Goal: Task Accomplishment & Management: Manage account settings

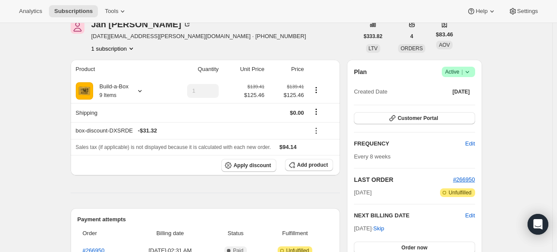
scroll to position [43, 0]
click at [437, 120] on span "Customer Portal" at bounding box center [418, 117] width 40 height 7
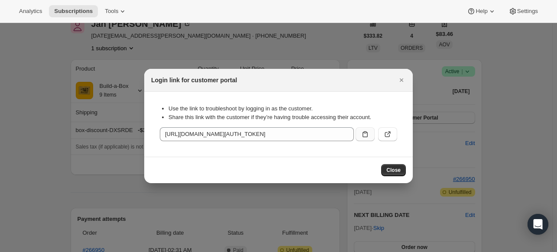
click at [365, 136] on icon ":rbu:" at bounding box center [365, 134] width 9 height 9
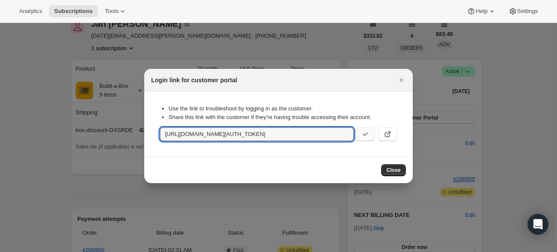
click at [72, 154] on div at bounding box center [278, 126] width 557 height 252
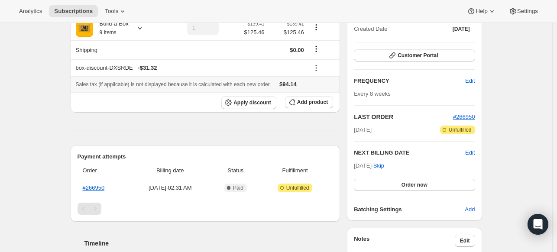
scroll to position [173, 0]
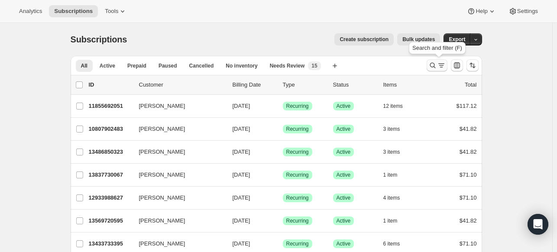
click at [436, 68] on icon "Search and filter results" at bounding box center [432, 65] width 9 height 9
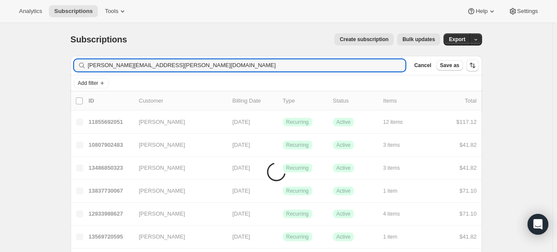
type input "linda@figgins.net"
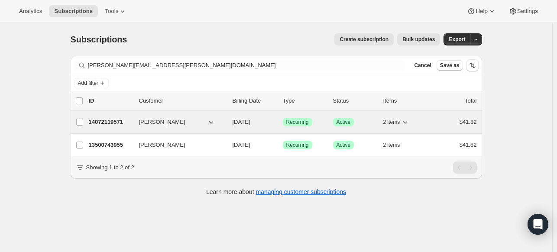
click at [120, 127] on div "14072119571 Linda Figgins 10/12/2025 Success Recurring Success Active 2 items $…" at bounding box center [283, 122] width 388 height 12
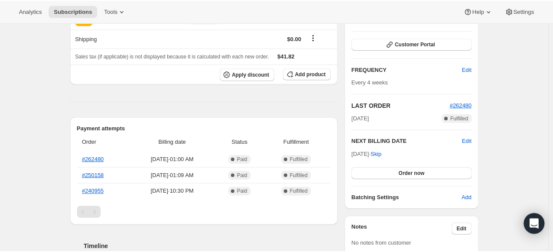
scroll to position [130, 0]
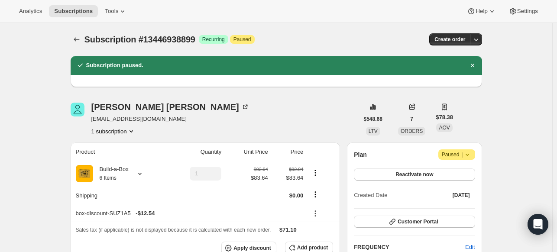
scroll to position [130, 0]
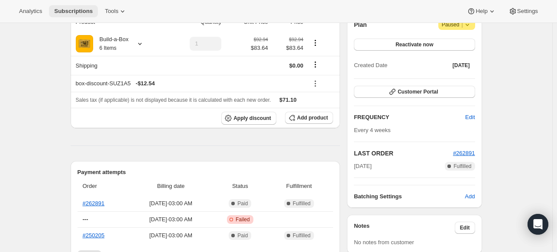
click at [93, 8] on span "Subscriptions" at bounding box center [73, 11] width 39 height 7
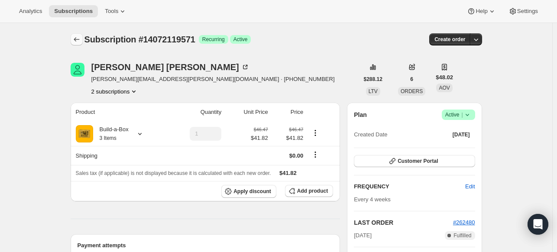
click at [76, 36] on icon "Subscriptions" at bounding box center [76, 39] width 9 height 9
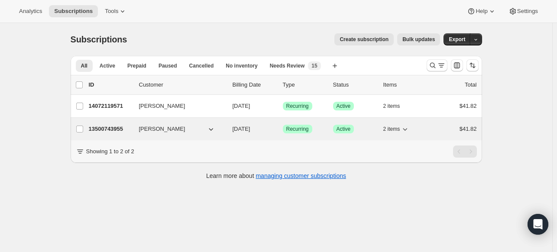
click at [99, 133] on div "13500743955 [PERSON_NAME] [DATE] Success Recurring Success Active 2 items $41.82" at bounding box center [283, 129] width 388 height 12
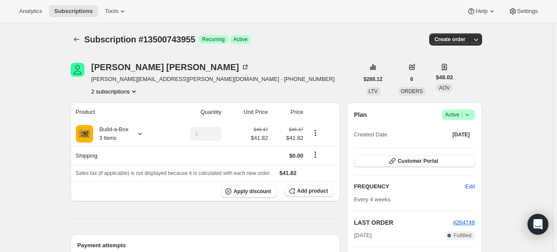
click at [469, 120] on div "Plan Success Active | Created Date [DATE]" at bounding box center [414, 125] width 121 height 31
click at [469, 117] on icon at bounding box center [467, 114] width 9 height 9
click at [378, 140] on div "Created Date May 30, 2025" at bounding box center [414, 135] width 121 height 12
click at [405, 157] on button "Customer Portal" at bounding box center [414, 161] width 121 height 12
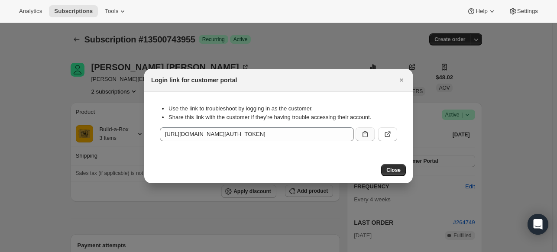
click at [364, 135] on icon ":r68:" at bounding box center [365, 134] width 9 height 9
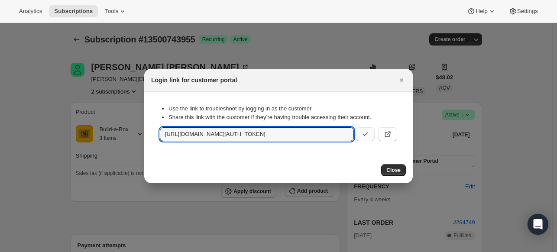
click at [206, 48] on div at bounding box center [278, 126] width 557 height 252
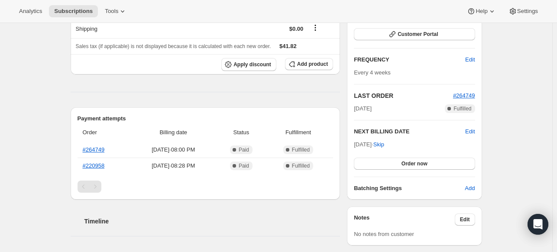
scroll to position [43, 0]
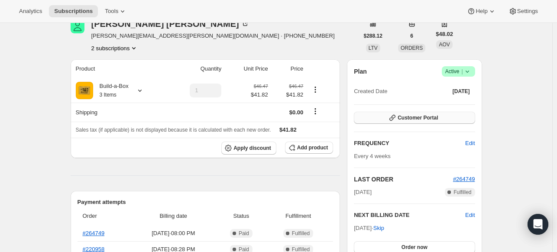
click at [438, 120] on span "Customer Portal" at bounding box center [418, 117] width 40 height 7
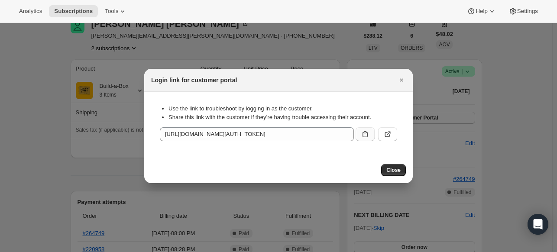
click at [365, 136] on icon ":r68:" at bounding box center [365, 134] width 9 height 9
